Goal: Find specific page/section

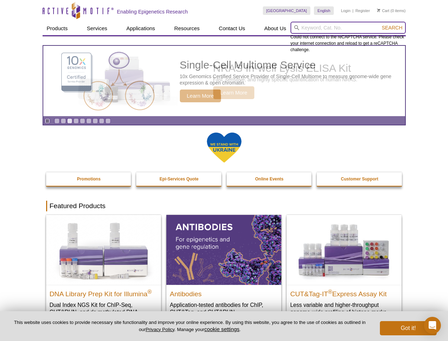
click at [348, 28] on input "search" at bounding box center [348, 28] width 115 height 12
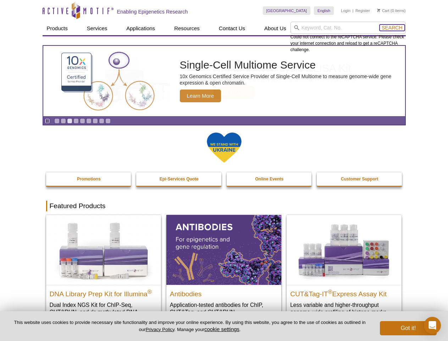
click at [392, 28] on span "Search" at bounding box center [392, 28] width 21 height 6
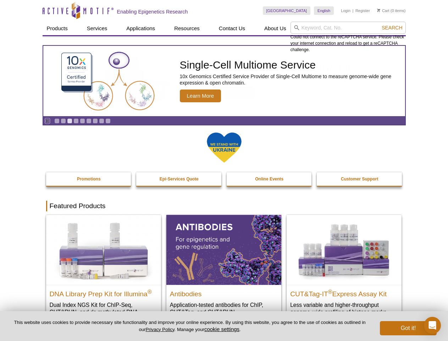
click at [47, 121] on icon "Pause" at bounding box center [47, 121] width 5 height 5
click at [57, 121] on link "Go to slide 1" at bounding box center [56, 120] width 5 height 5
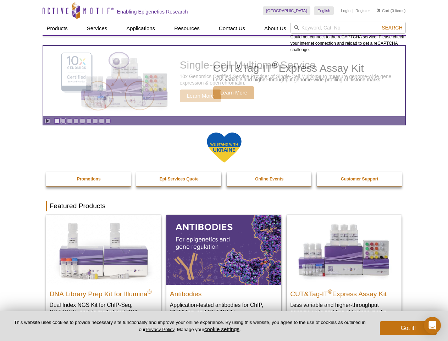
click at [63, 121] on link "Go to slide 2" at bounding box center [63, 120] width 5 height 5
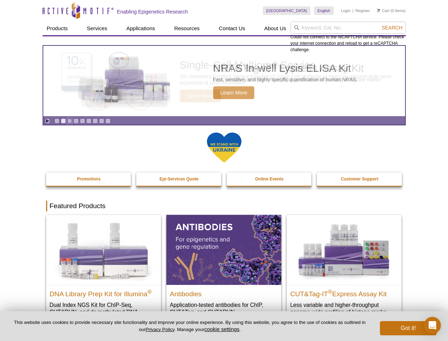
click at [70, 121] on link "Go to slide 3" at bounding box center [69, 120] width 5 height 5
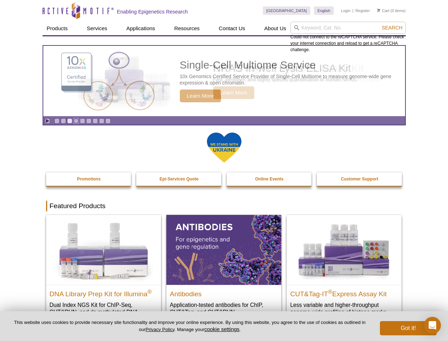
click at [76, 121] on link "Go to slide 4" at bounding box center [75, 120] width 5 height 5
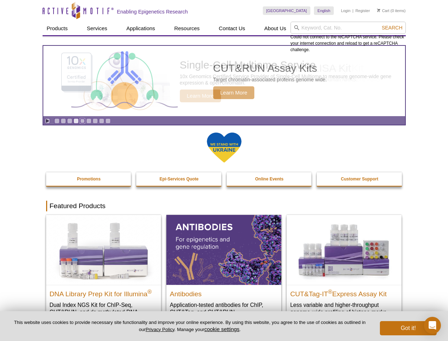
click at [82, 121] on link "Go to slide 5" at bounding box center [82, 120] width 5 height 5
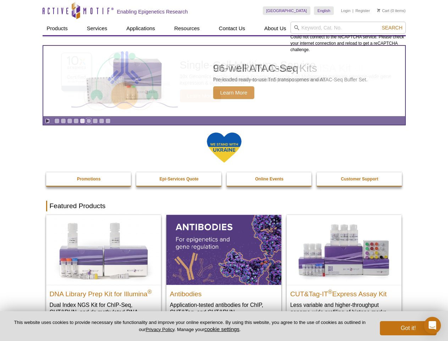
click at [89, 121] on link "Go to slide 6" at bounding box center [88, 120] width 5 height 5
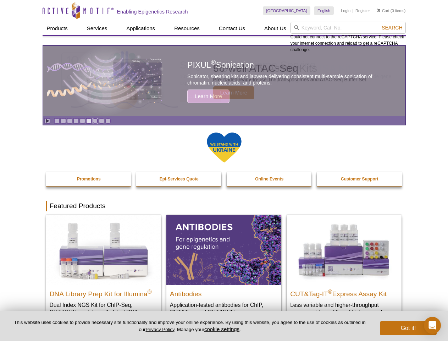
click at [95, 121] on link "Go to slide 7" at bounding box center [95, 120] width 5 height 5
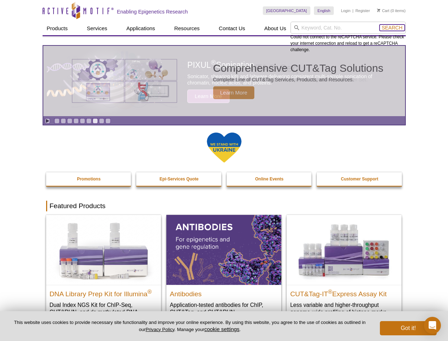
click at [392, 28] on span "Search" at bounding box center [392, 28] width 21 height 6
